Goal: Task Accomplishment & Management: Use online tool/utility

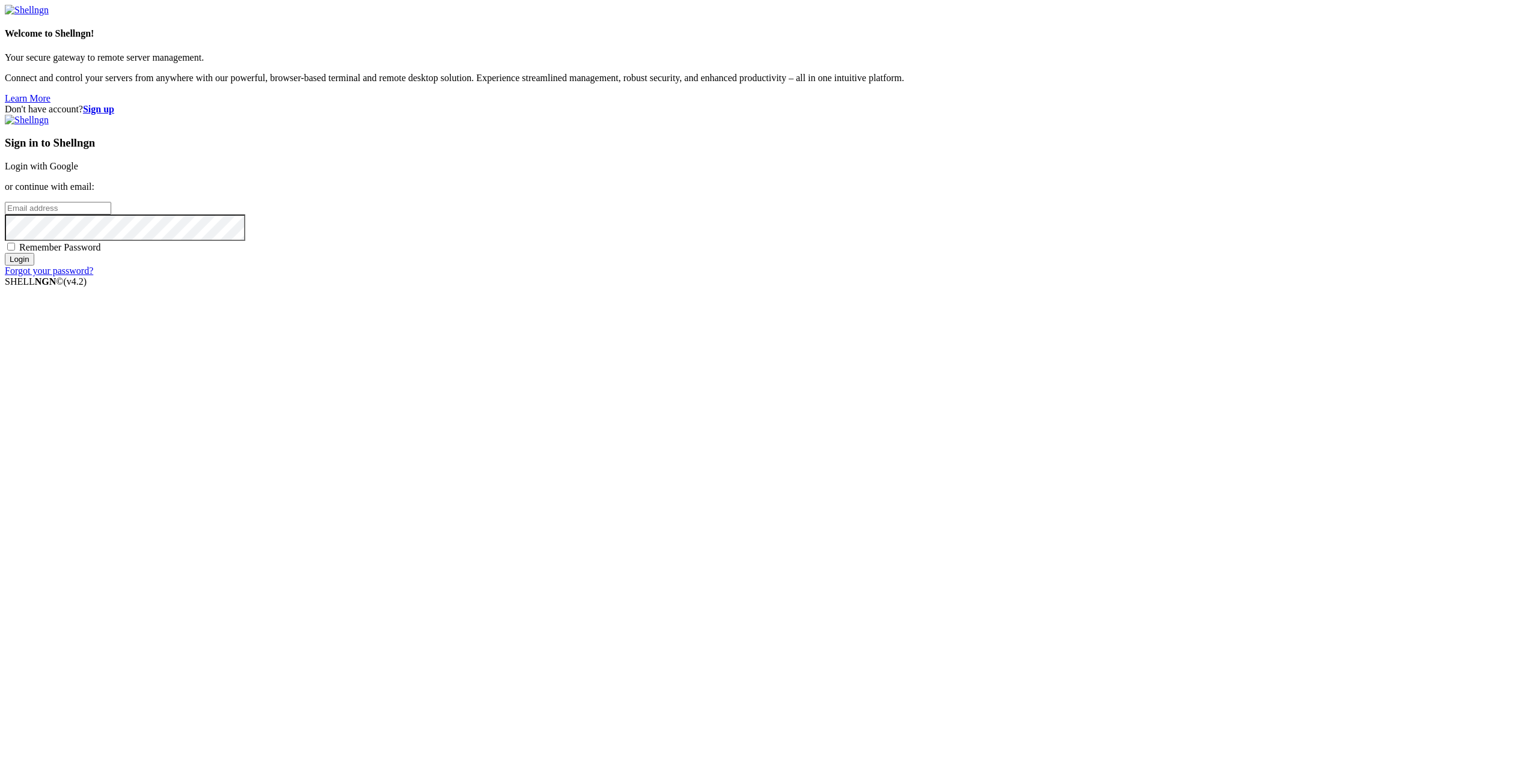
type input "[EMAIL_ADDRESS][DOMAIN_NAME]"
click at [34, 266] on input "Login" at bounding box center [19, 259] width 29 height 12
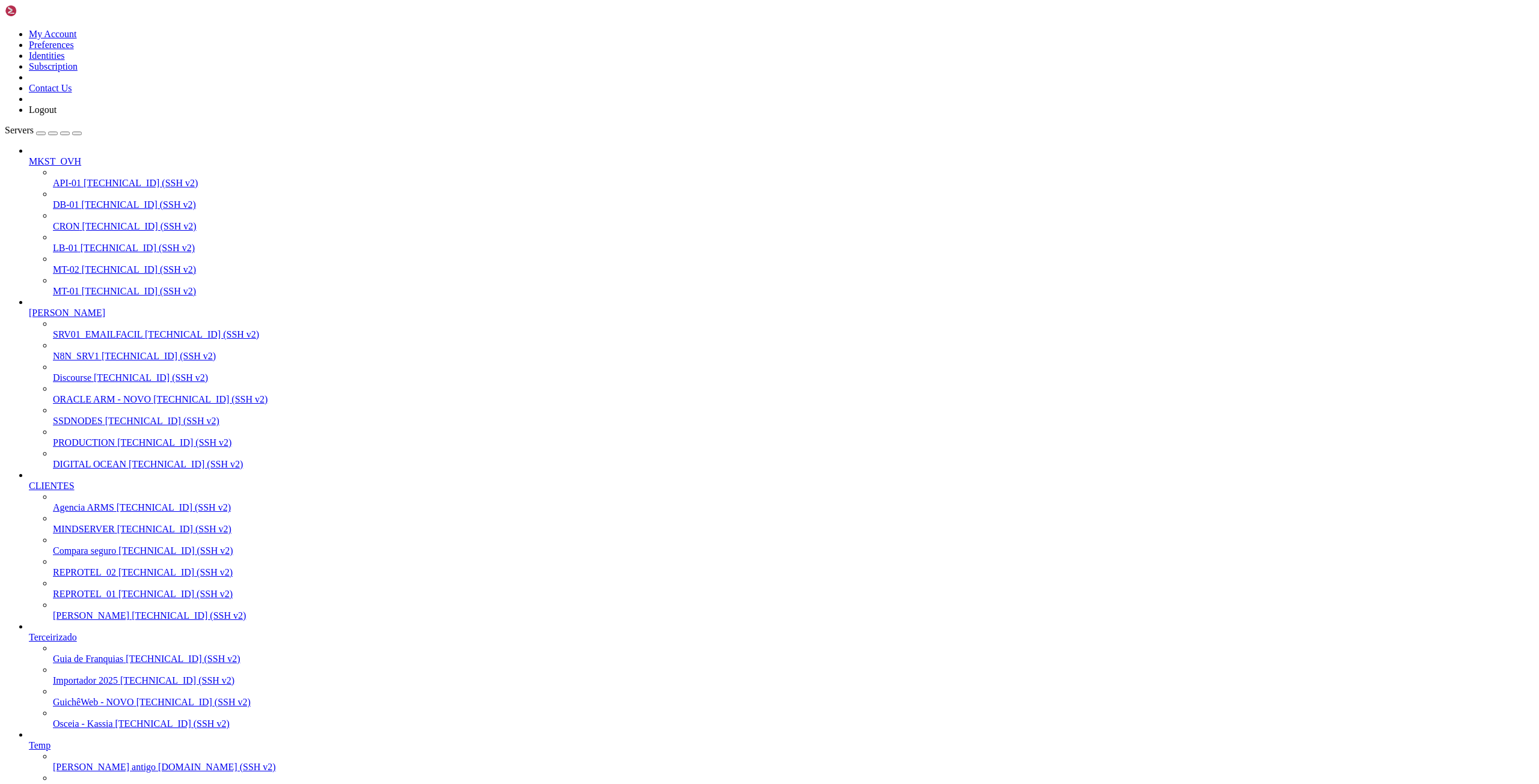
click at [153, 404] on span "[TECHNICAL_ID] (SSH v2)" at bounding box center [210, 399] width 114 height 10
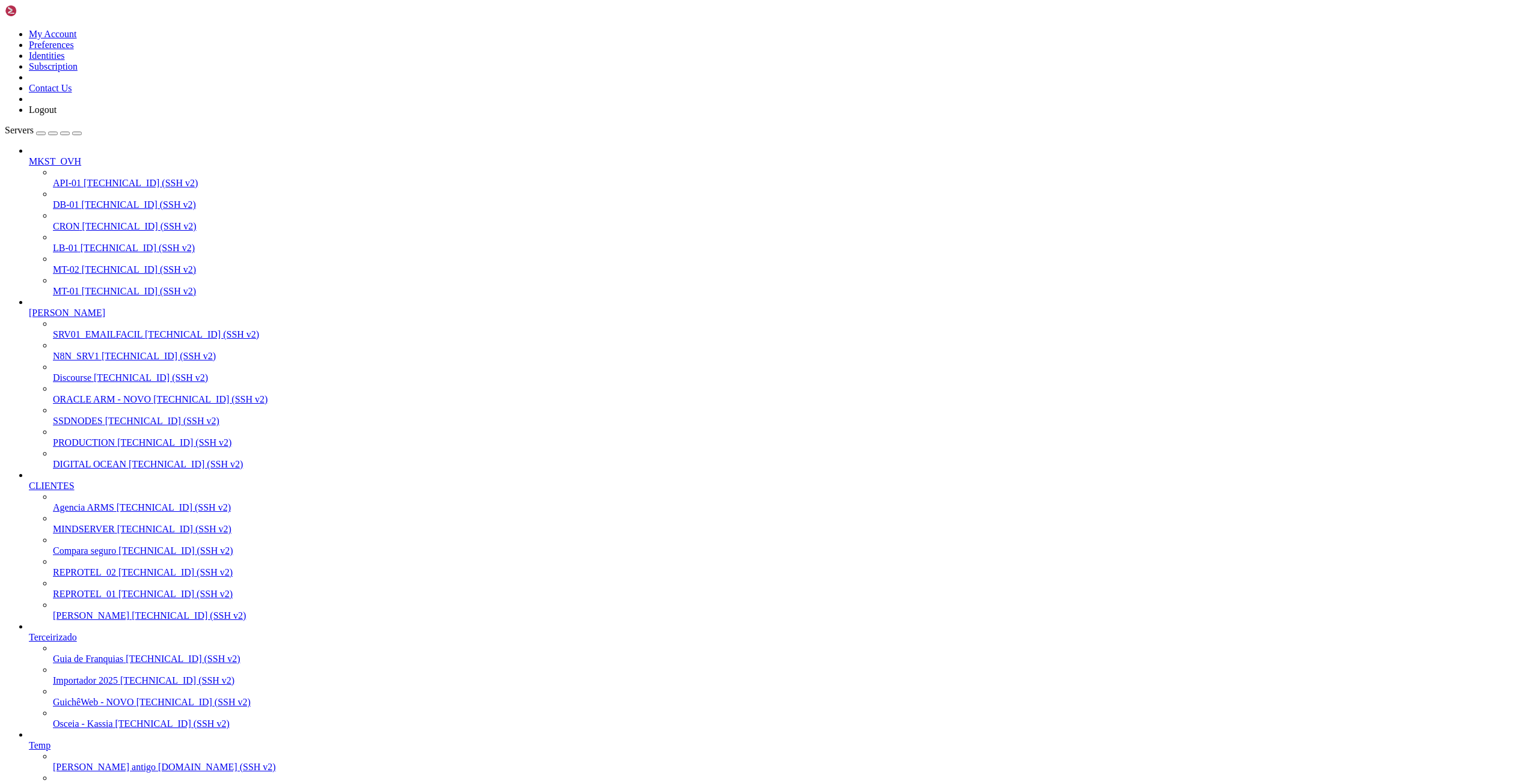
scroll to position [156033, 0]
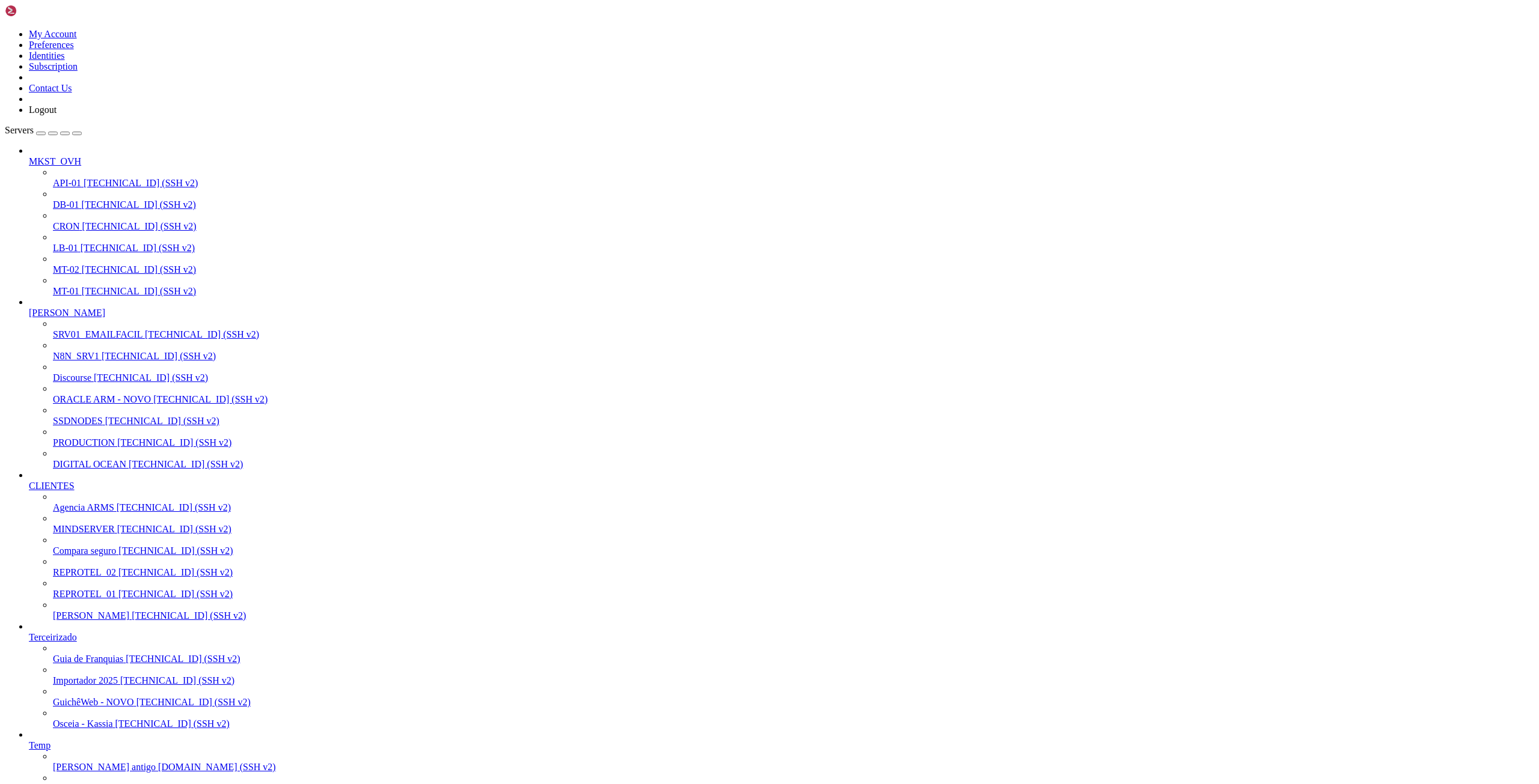
scroll to position [156216, 0]
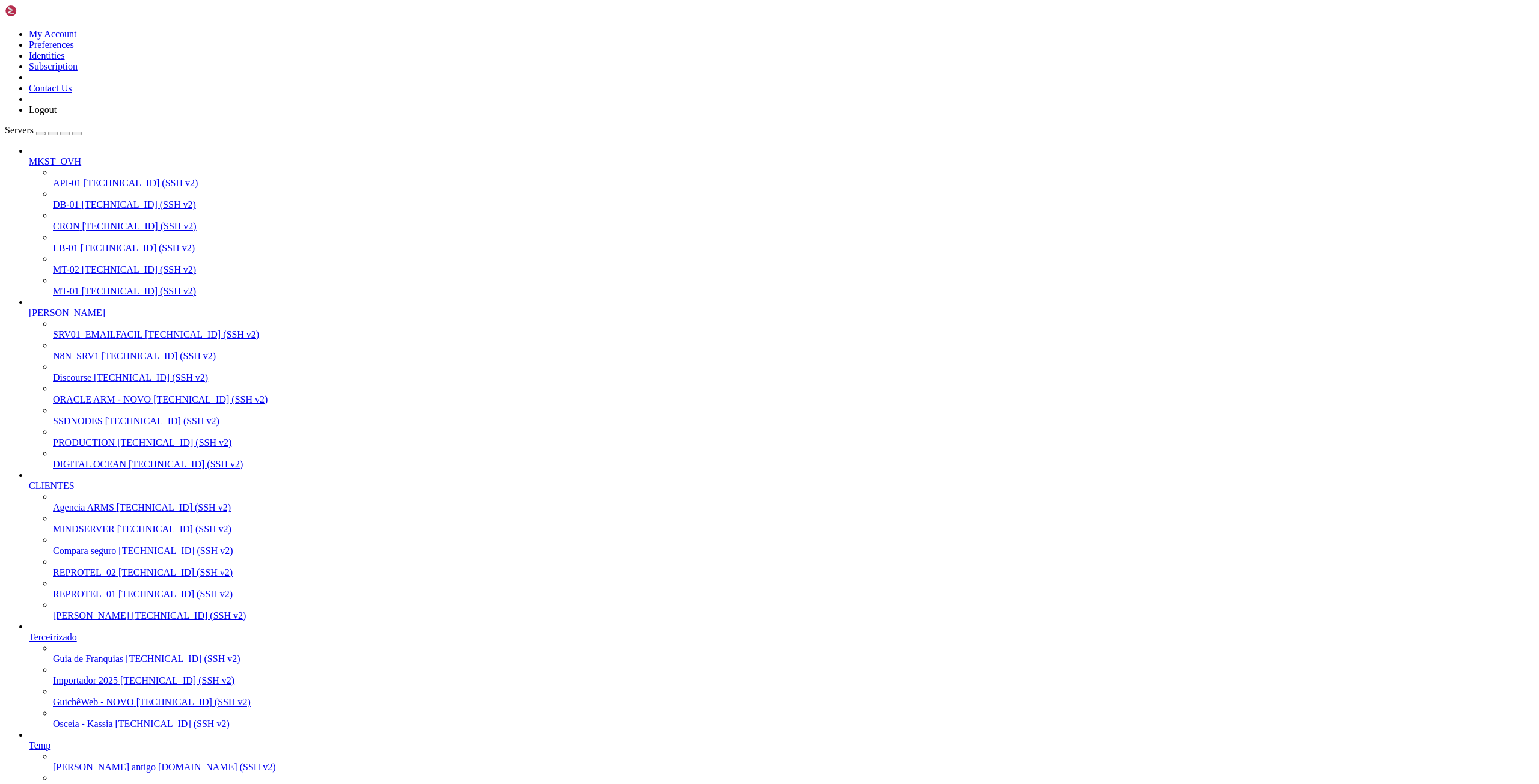
click at [117, 448] on span "[TECHNICAL_ID] (SSH v2)" at bounding box center [174, 442] width 114 height 10
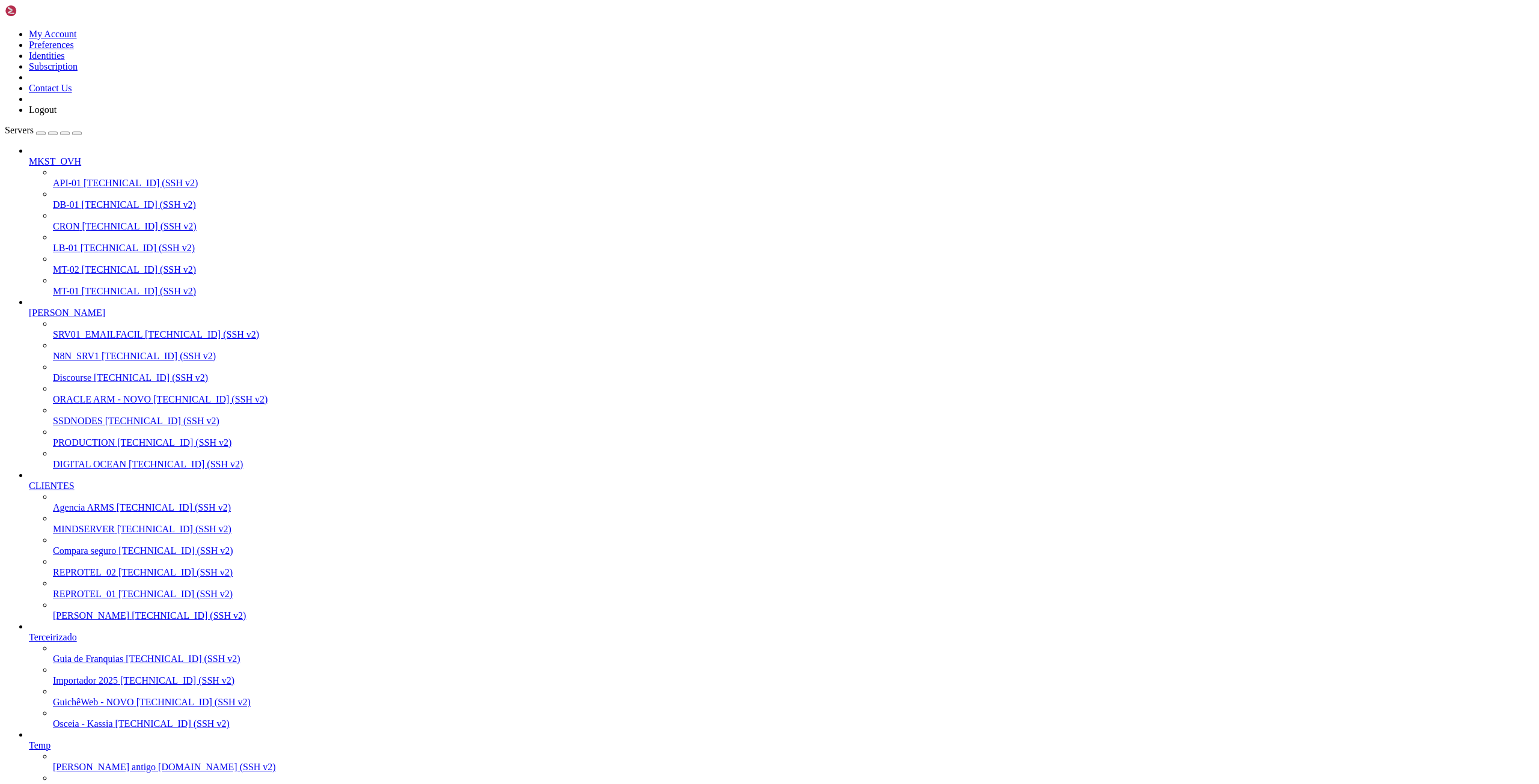
scroll to position [11, 1]
drag, startPoint x: 11, startPoint y: 1505, endPoint x: 226, endPoint y: 1616, distance: 242.0
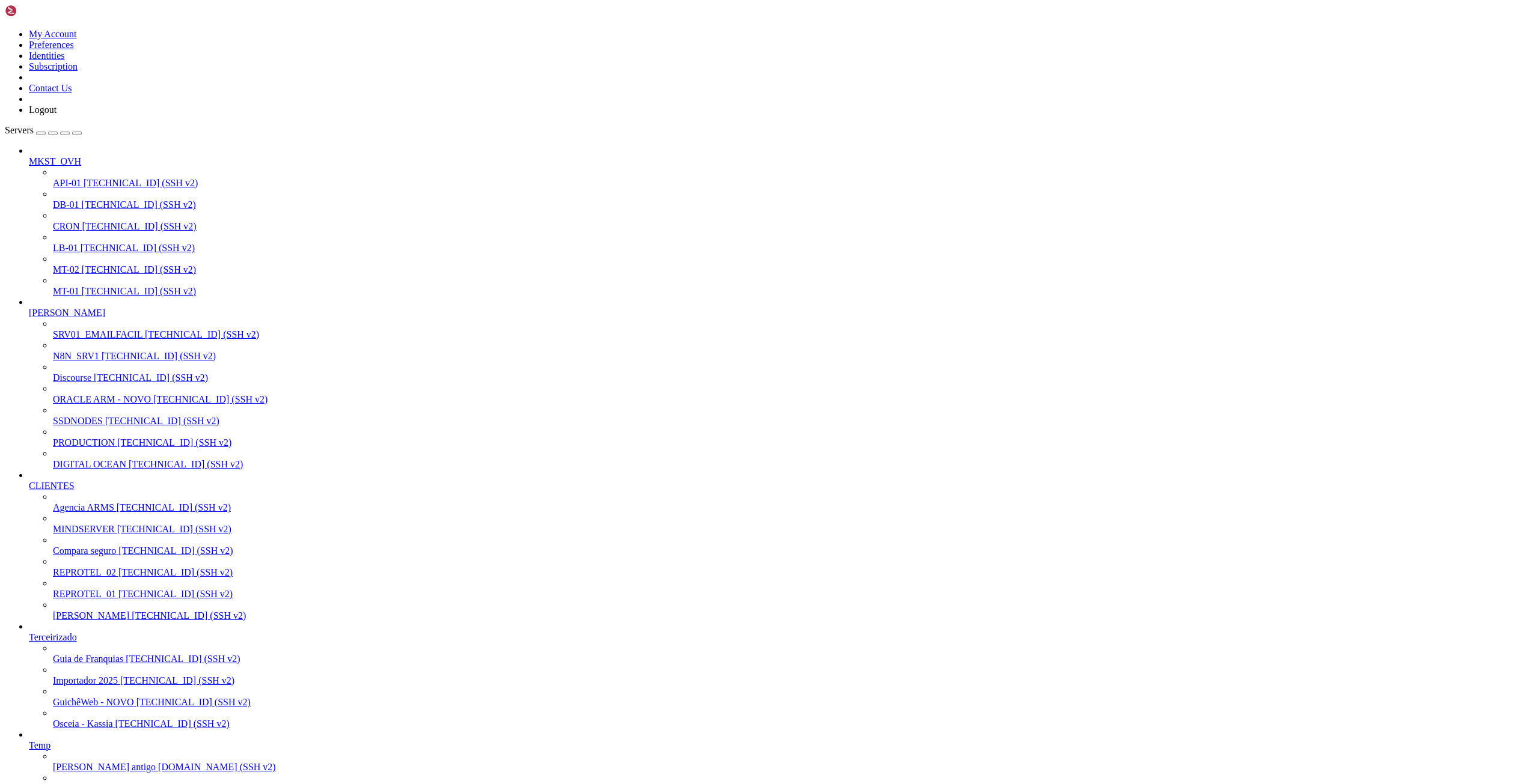
drag, startPoint x: 9, startPoint y: 1570, endPoint x: 110, endPoint y: 1655, distance: 132.0
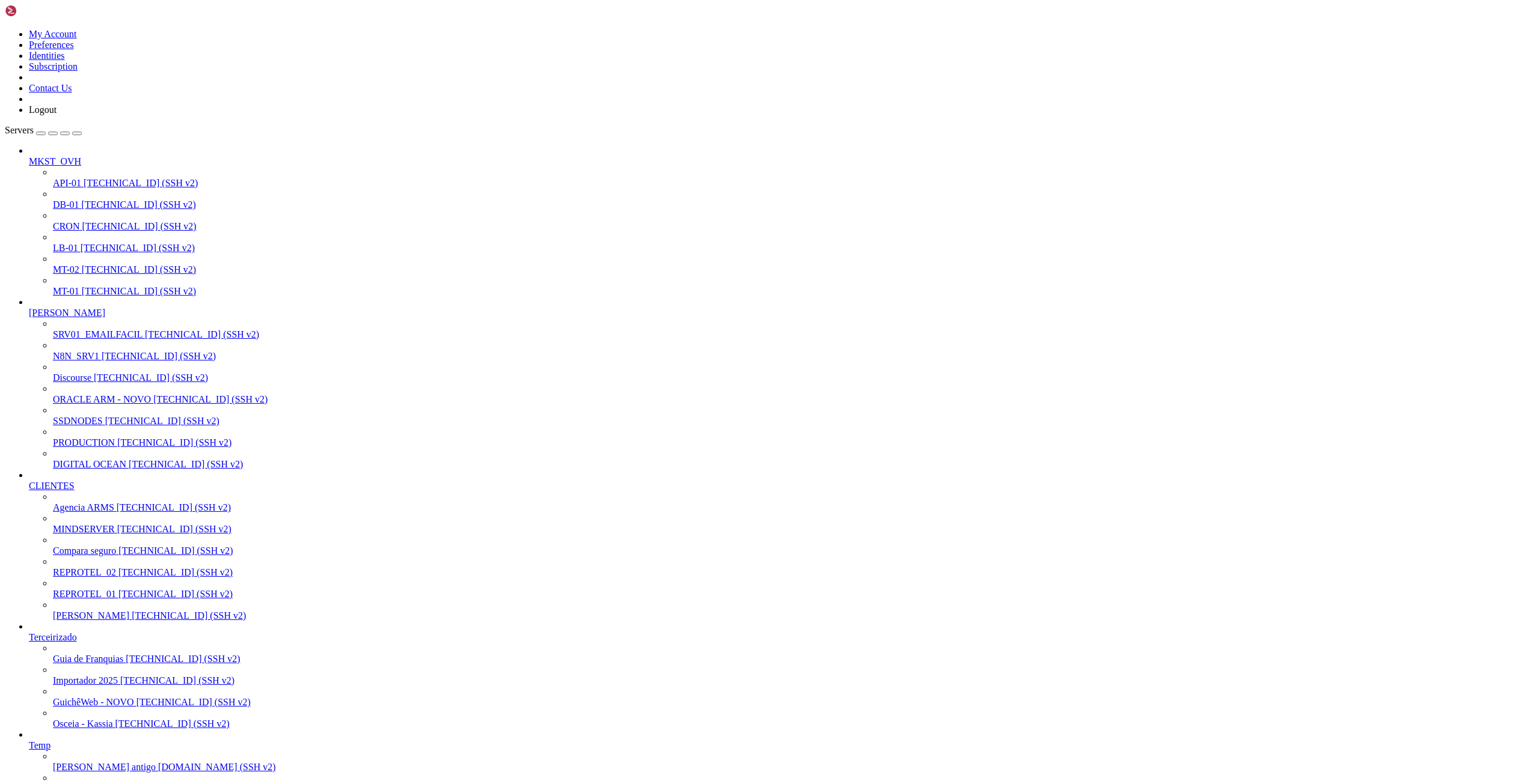
drag, startPoint x: 12, startPoint y: 1570, endPoint x: 197, endPoint y: 1745, distance: 254.7
drag, startPoint x: 342, startPoint y: 1725, endPoint x: 525, endPoint y: 1722, distance: 183.0
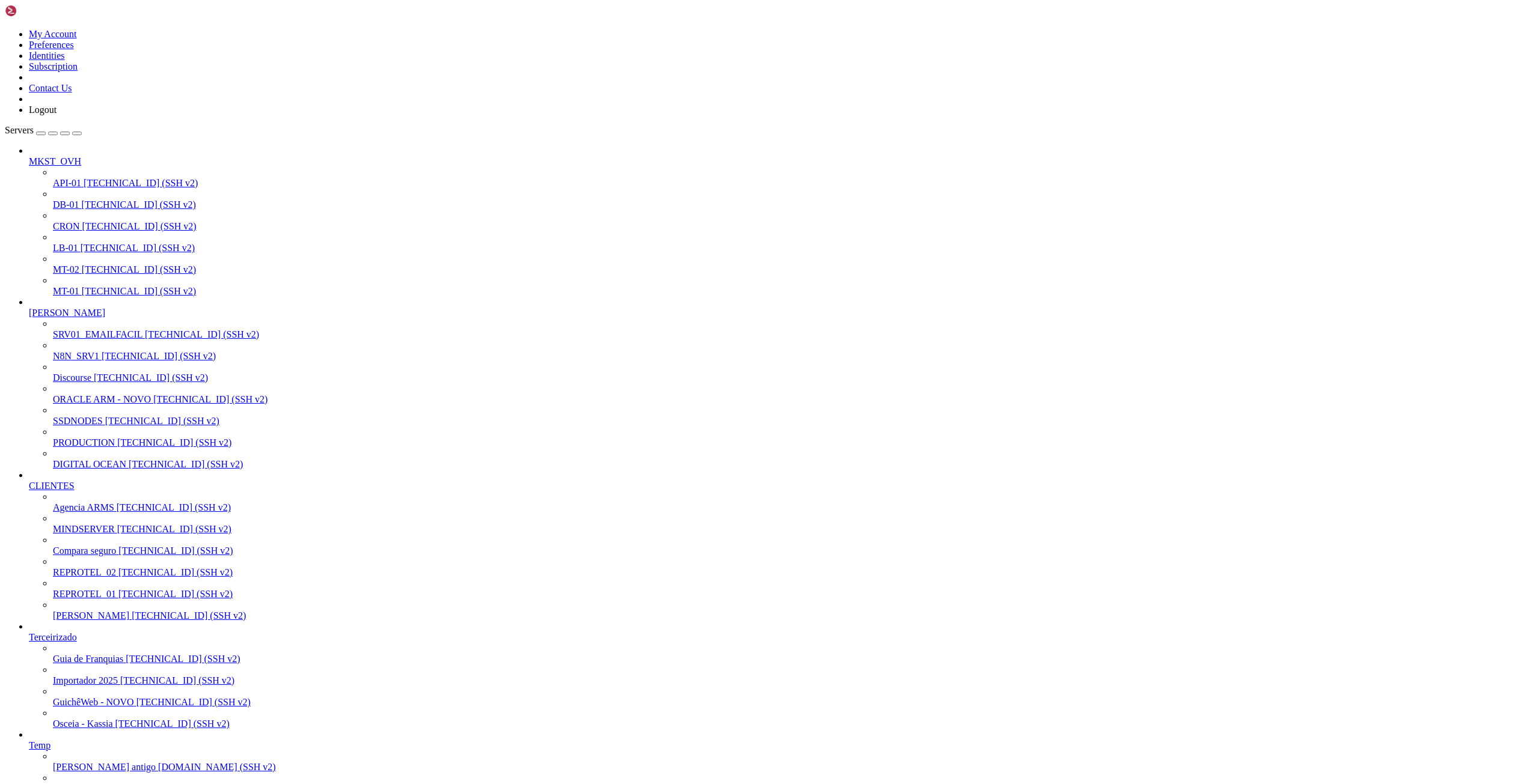
drag, startPoint x: 227, startPoint y: 1709, endPoint x: 269, endPoint y: 1712, distance: 42.1
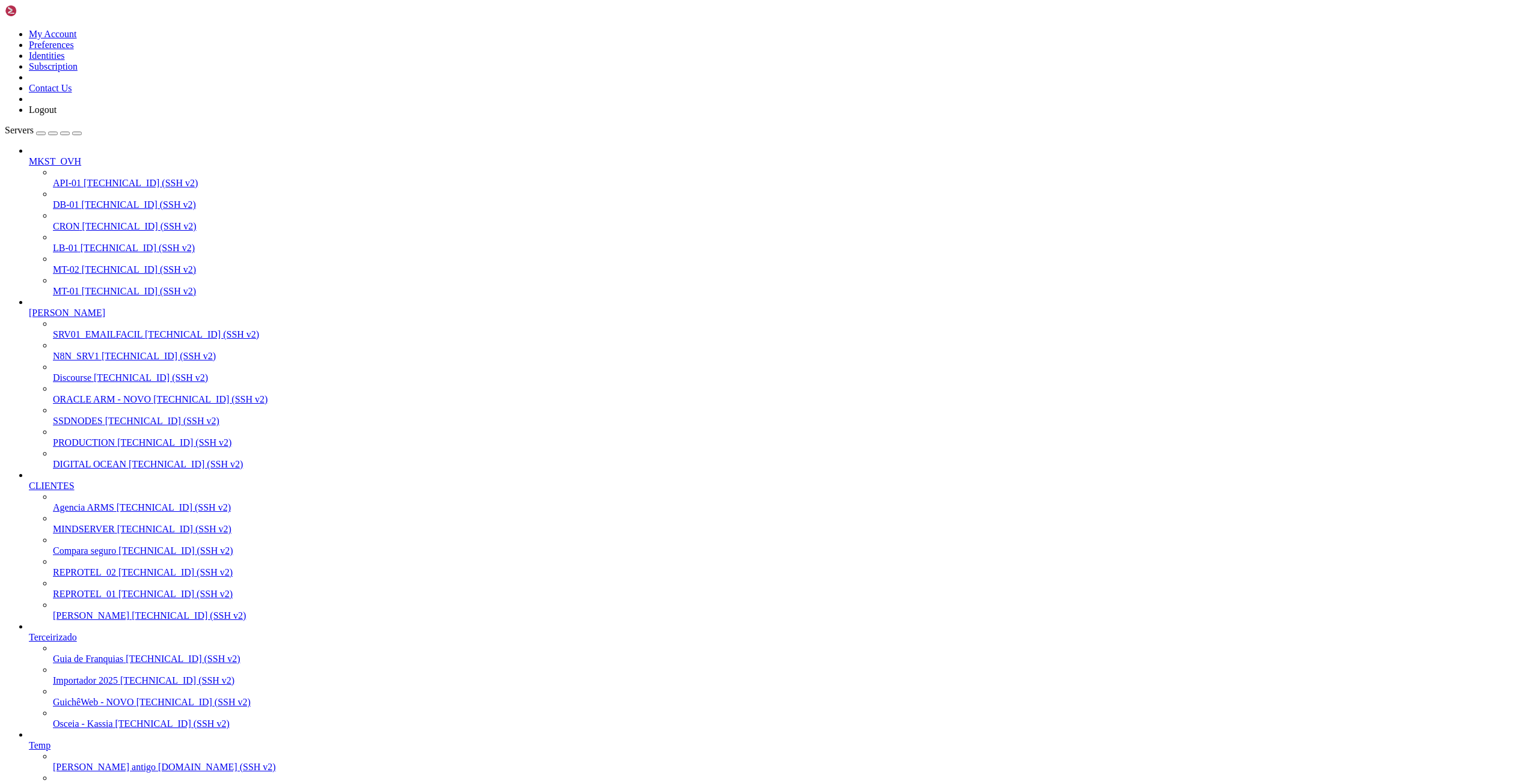
drag, startPoint x: 266, startPoint y: 1714, endPoint x: 227, endPoint y: 1709, distance: 39.3
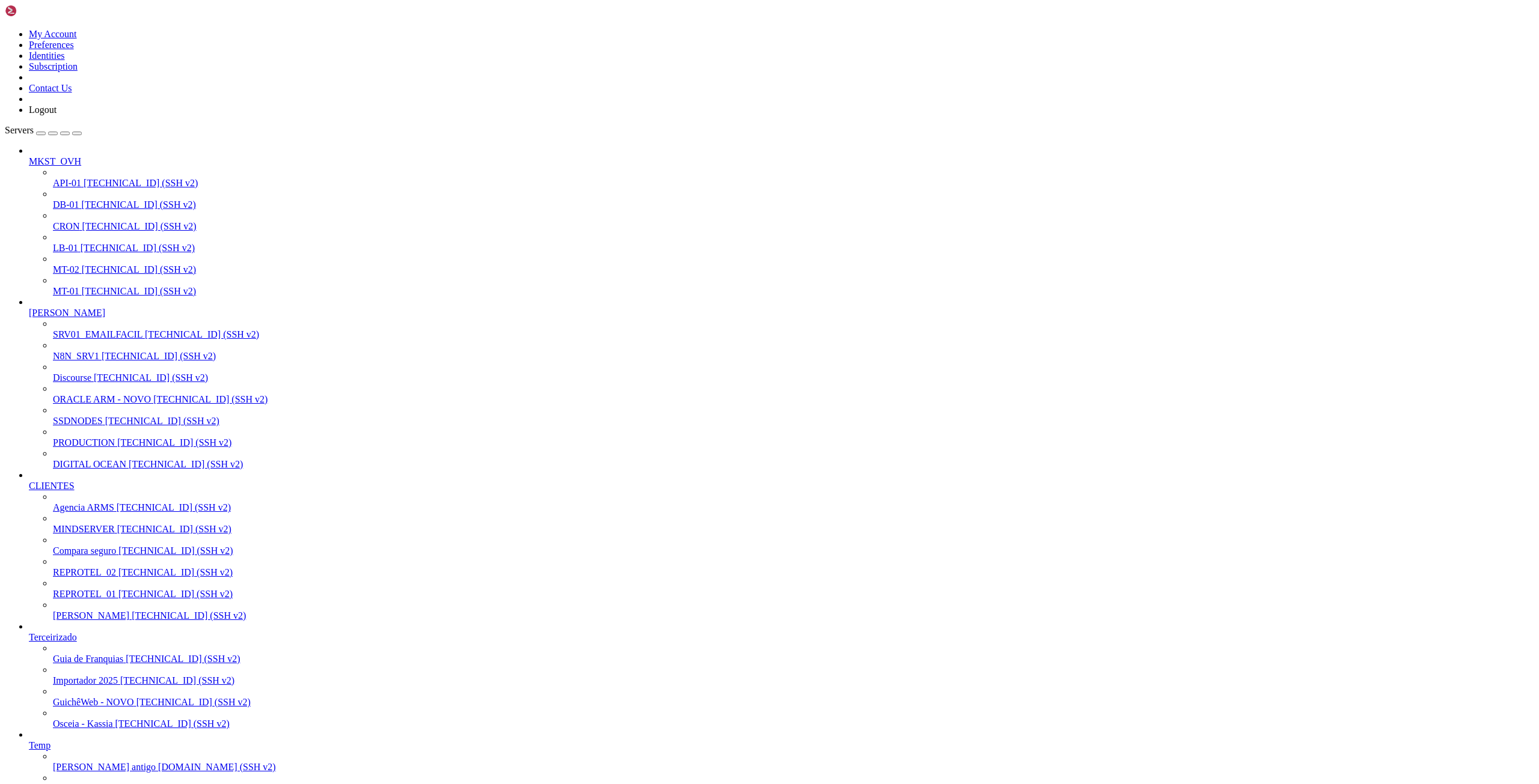
scroll to position [157984, 0]
